Goal: Transaction & Acquisition: Book appointment/travel/reservation

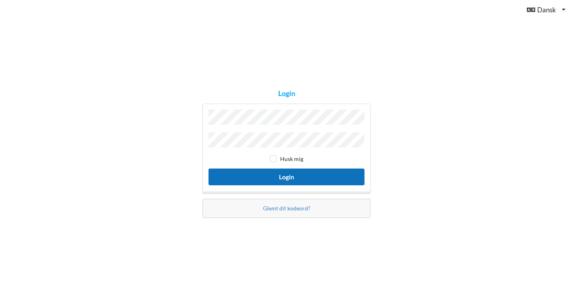
click at [288, 176] on button "Login" at bounding box center [287, 176] width 156 height 16
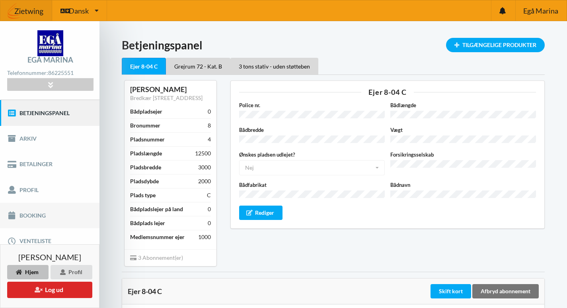
click at [30, 215] on link "Booking" at bounding box center [50, 215] width 100 height 25
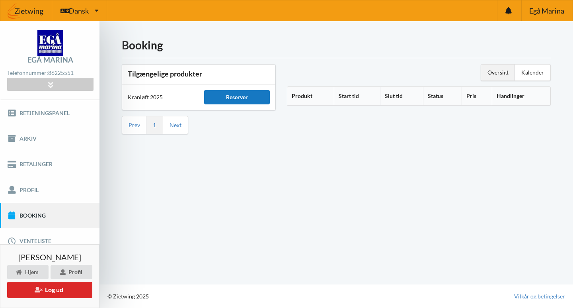
click at [239, 98] on div "Reserver" at bounding box center [236, 97] width 65 height 14
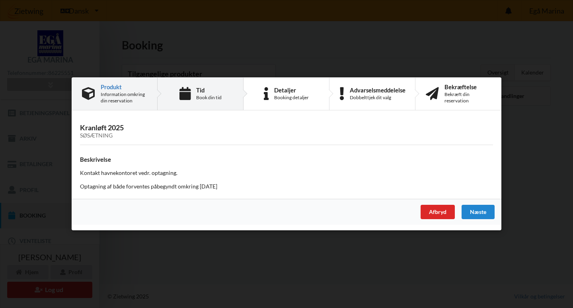
click at [210, 98] on div "Book din tid" at bounding box center [208, 97] width 25 height 6
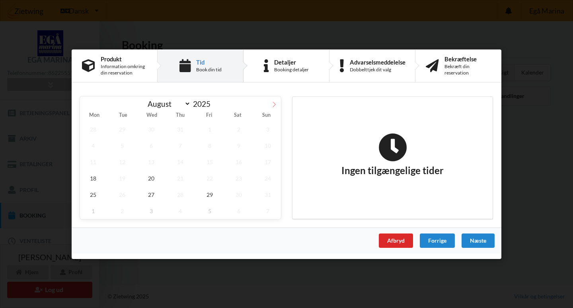
click at [275, 104] on icon at bounding box center [274, 104] width 3 height 5
select select "9"
click at [181, 146] on span "9" at bounding box center [181, 145] width 26 height 16
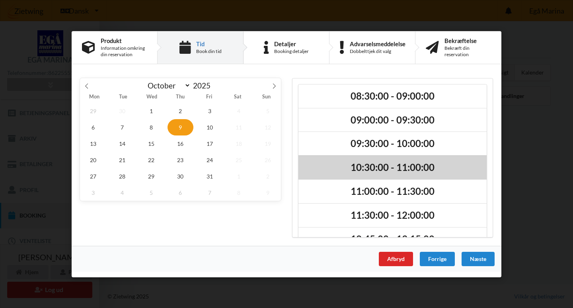
click at [376, 170] on h2 "10:30:00 - 11:00:00" at bounding box center [392, 167] width 177 height 12
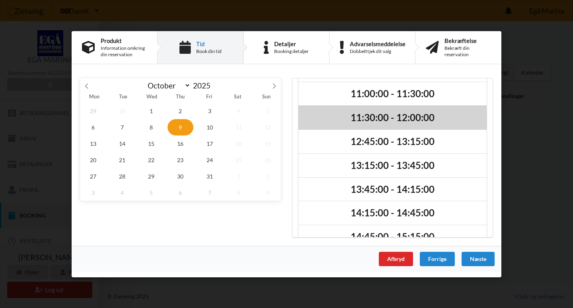
scroll to position [115, 0]
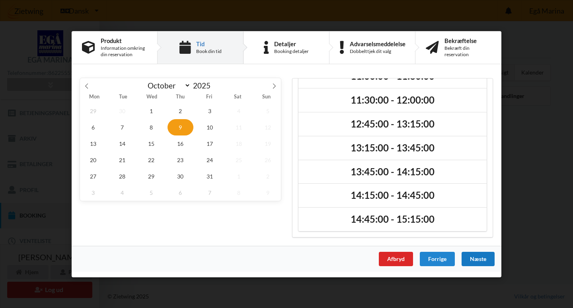
click at [475, 259] on div "Næste" at bounding box center [478, 258] width 33 height 14
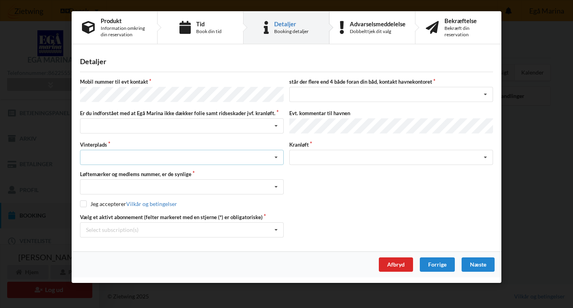
click at [275, 152] on icon at bounding box center [276, 157] width 12 height 15
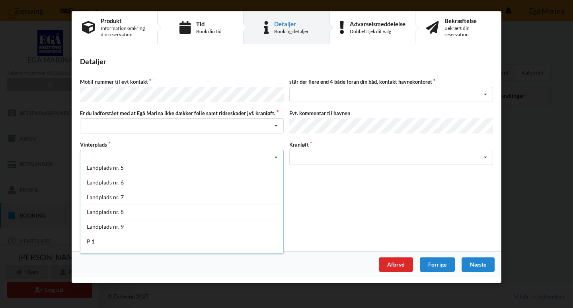
scroll to position [88, 0]
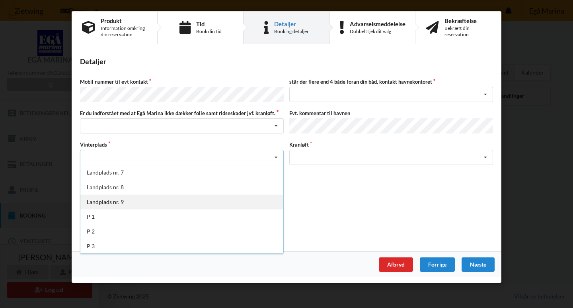
click at [128, 199] on div "Landplads nr. 9" at bounding box center [181, 201] width 203 height 15
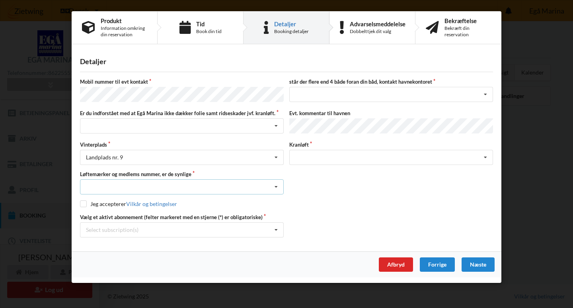
click at [275, 184] on icon at bounding box center [276, 187] width 12 height 15
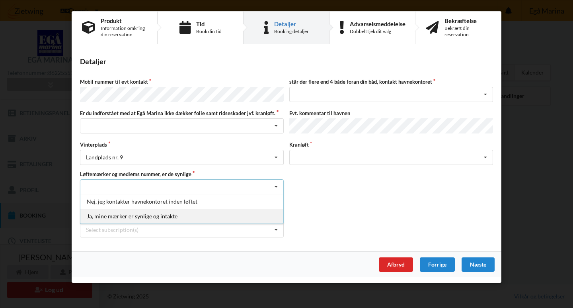
click at [157, 213] on div "Ja, mine mærker er synlige og intakte" at bounding box center [181, 216] width 203 height 15
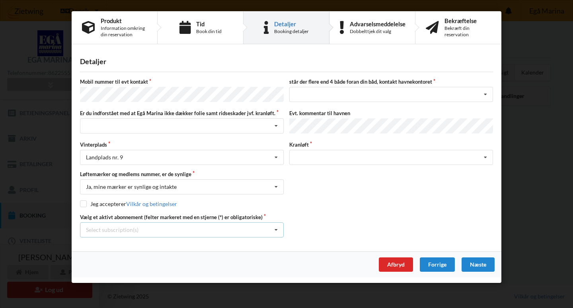
click at [275, 227] on icon at bounding box center [276, 230] width 12 height 15
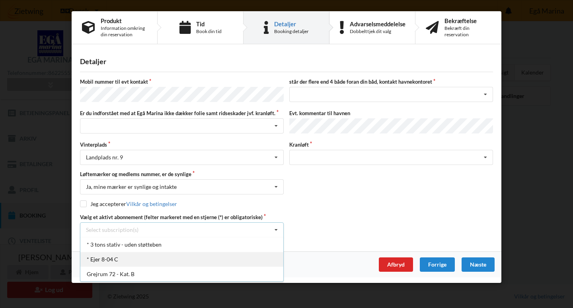
click at [115, 256] on div "* Ejer 8-04 C" at bounding box center [181, 259] width 203 height 15
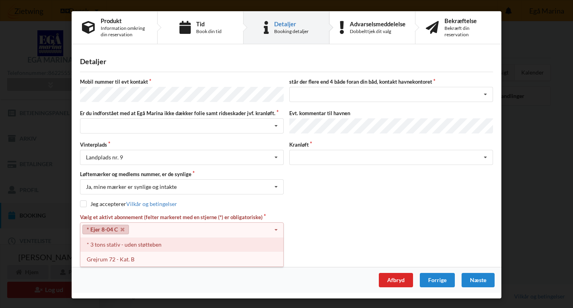
click at [137, 241] on div "* 3 tons stativ - uden støtteben" at bounding box center [181, 244] width 203 height 15
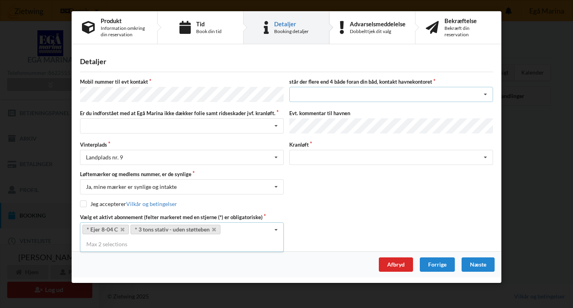
click at [485, 95] on icon at bounding box center [486, 94] width 12 height 15
click at [303, 109] on div "nej" at bounding box center [391, 109] width 203 height 15
click at [486, 153] on icon at bounding box center [486, 157] width 12 height 15
click at [485, 153] on icon at bounding box center [486, 157] width 12 height 15
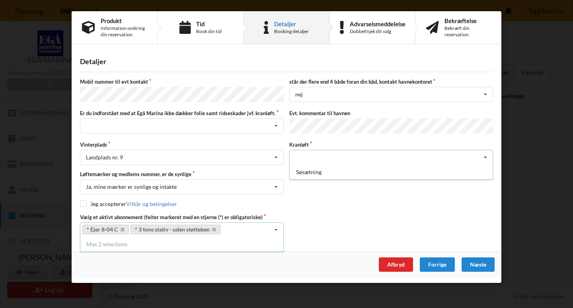
click at [322, 151] on div "Søsætning" at bounding box center [391, 157] width 204 height 15
click at [485, 153] on icon at bounding box center [486, 157] width 12 height 15
click at [475, 262] on div "Næste" at bounding box center [478, 264] width 33 height 14
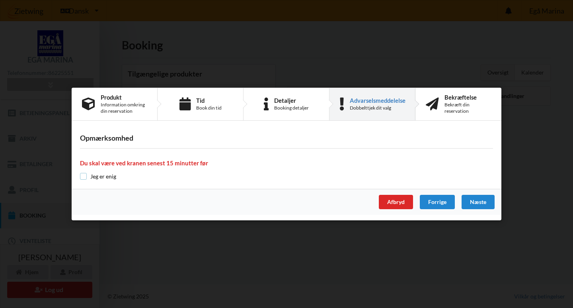
click at [83, 176] on input "checkbox" at bounding box center [83, 176] width 7 height 7
checkbox input "true"
click at [434, 200] on div "Forrige" at bounding box center [437, 202] width 35 height 14
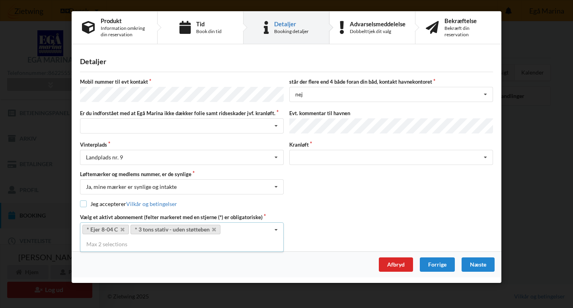
click at [85, 200] on input "checkbox" at bounding box center [83, 203] width 7 height 7
checkbox input "true"
click at [481, 260] on div "Næste" at bounding box center [478, 264] width 33 height 14
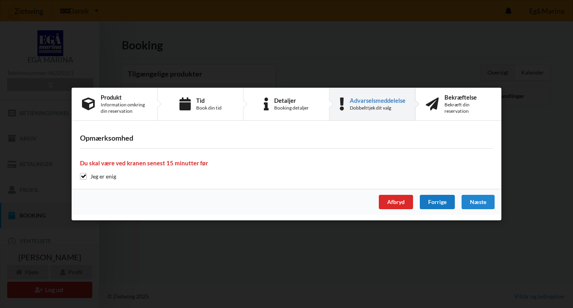
click at [435, 204] on div "Forrige" at bounding box center [437, 202] width 35 height 14
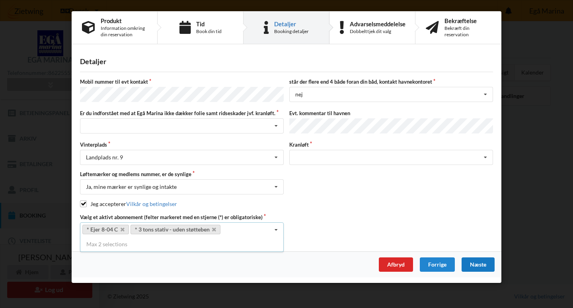
click at [481, 262] on div "Næste" at bounding box center [478, 264] width 33 height 14
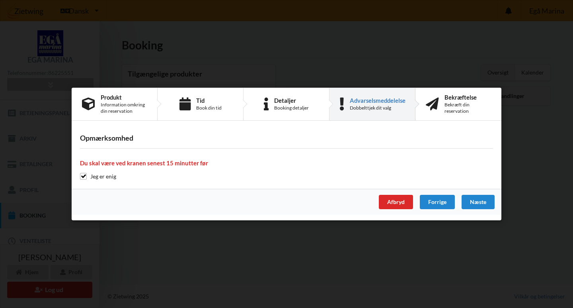
click at [368, 109] on div "Dobbelttjek dit valg" at bounding box center [378, 108] width 56 height 6
click at [458, 105] on div "Bekræft din reservation" at bounding box center [468, 108] width 47 height 13
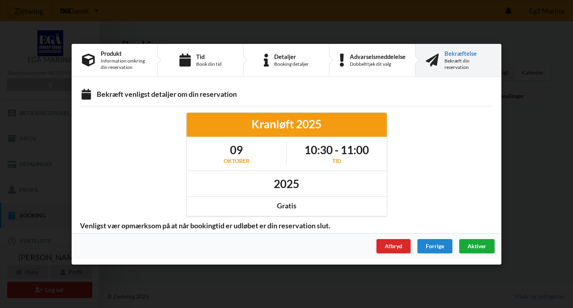
click at [478, 246] on span "Aktiver" at bounding box center [477, 245] width 19 height 7
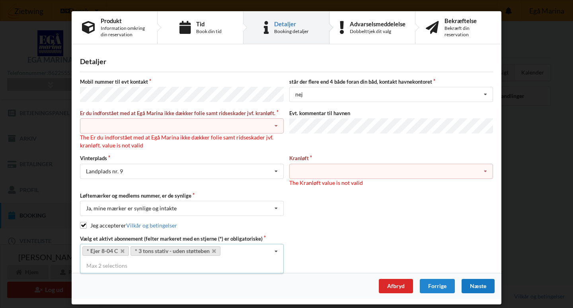
click at [90, 121] on div "Jeg har tæpper med og tager selv ansvaret for eventuelle folie samt ridseskader…" at bounding box center [182, 125] width 204 height 15
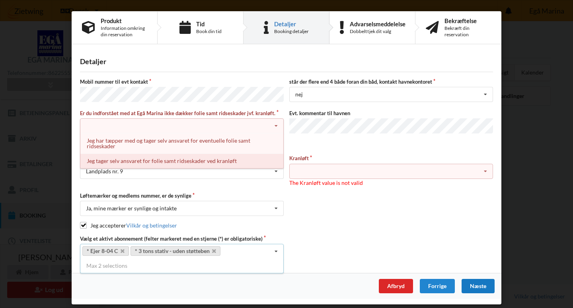
click at [117, 160] on div "Jeg tager selv ansvaret for folie samt ridseskader ved kranløft" at bounding box center [181, 160] width 203 height 15
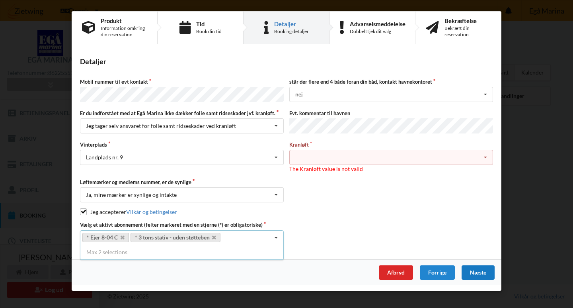
click at [478, 271] on div "Næste" at bounding box center [478, 272] width 33 height 14
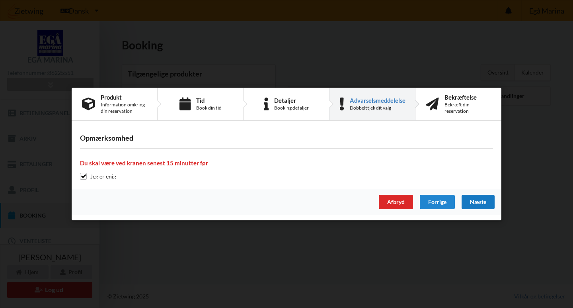
click at [478, 203] on div "Næste" at bounding box center [478, 202] width 33 height 14
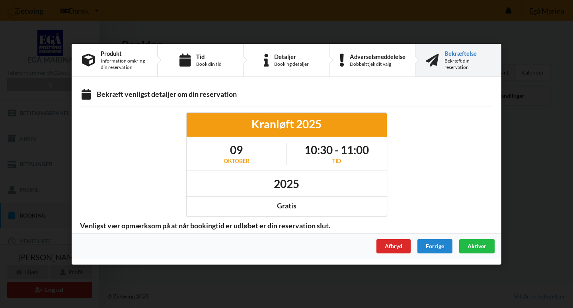
click at [454, 65] on div "Bekræft din reservation" at bounding box center [468, 63] width 47 height 13
click at [476, 247] on span "Aktiver" at bounding box center [477, 245] width 19 height 7
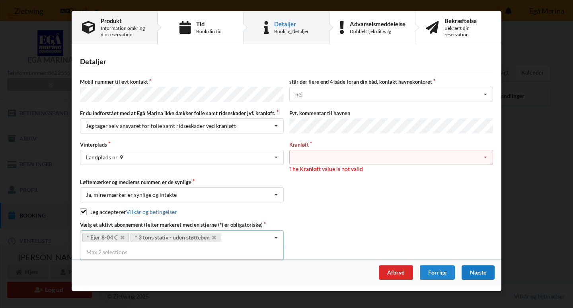
click at [122, 30] on div "Information omkring din reservation" at bounding box center [124, 31] width 46 height 13
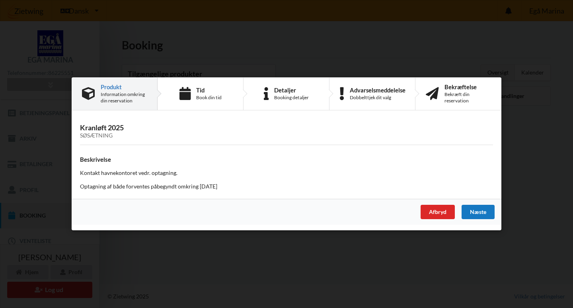
click at [477, 214] on div "Næste" at bounding box center [478, 212] width 33 height 14
select select "9"
